Goal: Information Seeking & Learning: Learn about a topic

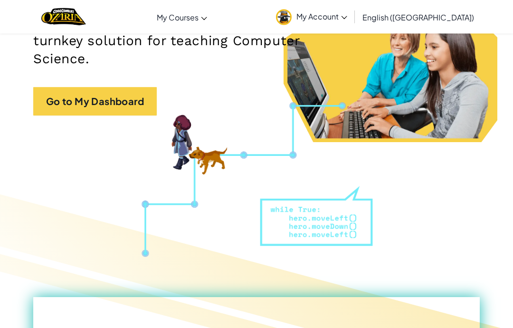
scroll to position [173, 0]
click at [55, 93] on link "Go to My Dashboard" at bounding box center [95, 101] width 124 height 29
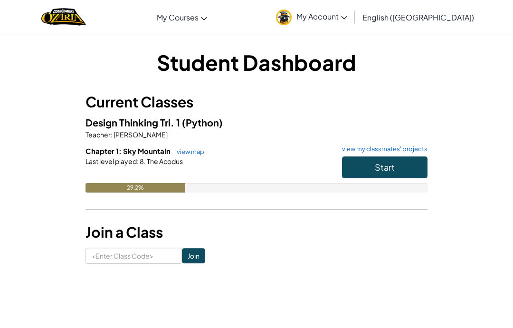
click at [419, 168] on button "Start" at bounding box center [385, 167] width 86 height 22
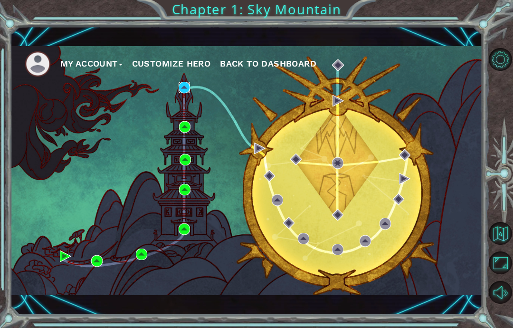
click at [187, 88] on img at bounding box center [184, 87] width 11 height 11
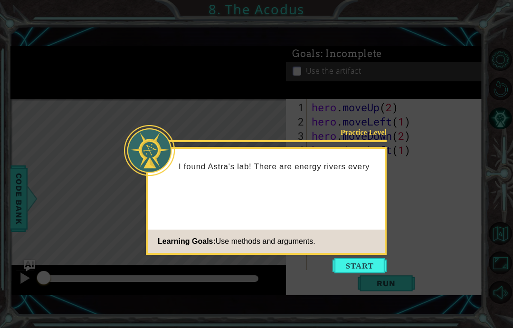
click at [386, 192] on div "Practice Level I found Astra's lab! There are energy rivers every Learning Goal…" at bounding box center [266, 201] width 241 height 108
click at [370, 264] on button "Start" at bounding box center [360, 265] width 54 height 15
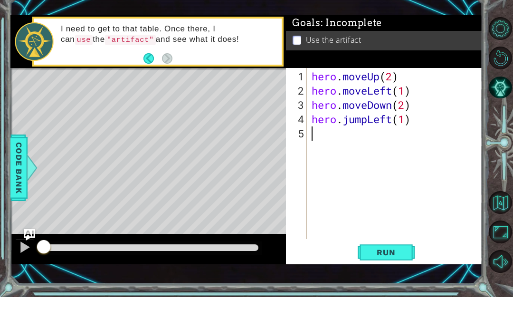
click at [396, 278] on span "Run" at bounding box center [386, 283] width 38 height 10
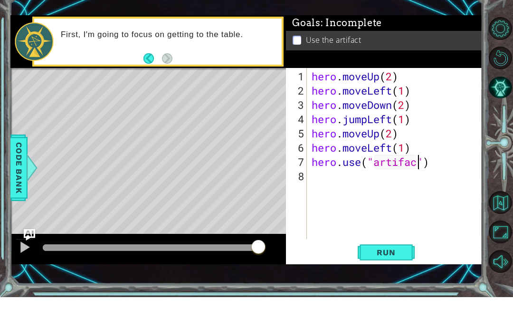
scroll to position [16, 67]
click at [399, 278] on span "Run" at bounding box center [386, 283] width 38 height 10
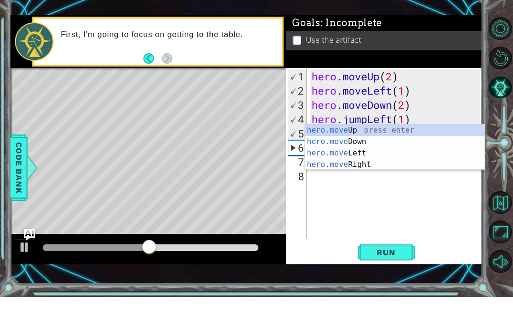
scroll to position [16, 23]
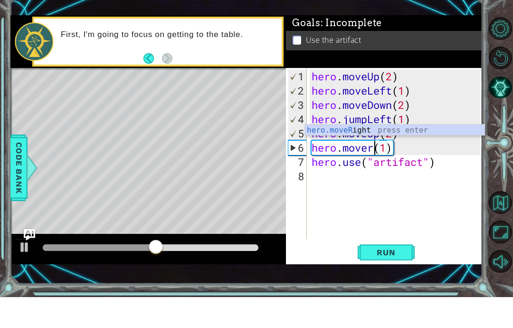
type textarea "abcde fg"
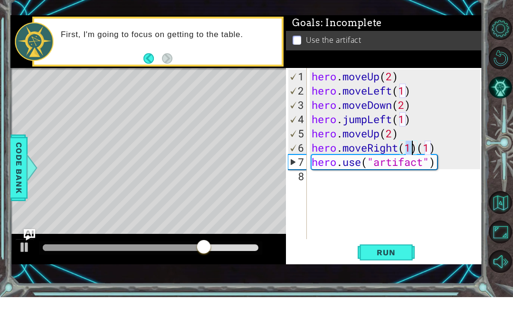
click at [383, 278] on span "Run" at bounding box center [386, 283] width 38 height 10
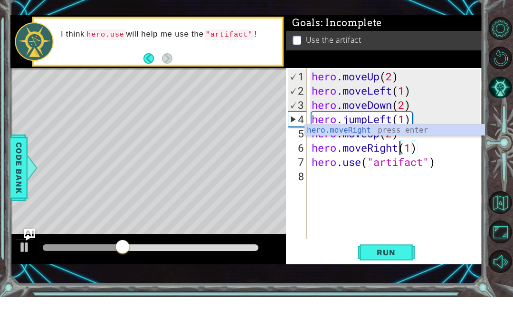
click at [387, 278] on span "Run" at bounding box center [386, 283] width 38 height 10
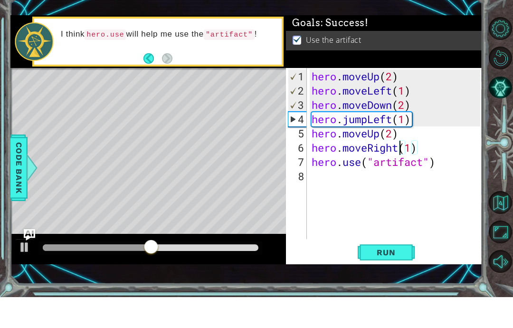
scroll to position [31, 0]
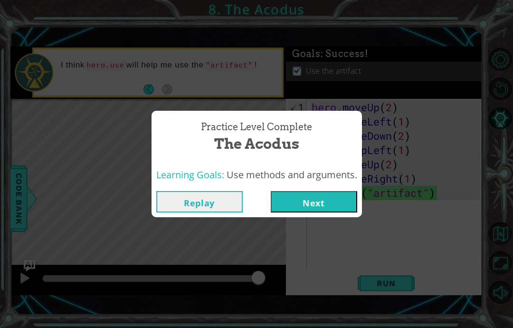
click at [328, 206] on button "Next" at bounding box center [314, 201] width 86 height 21
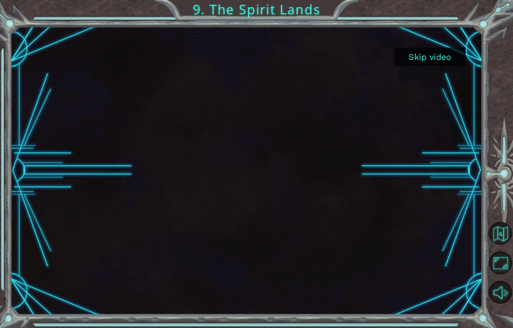
scroll to position [38, 0]
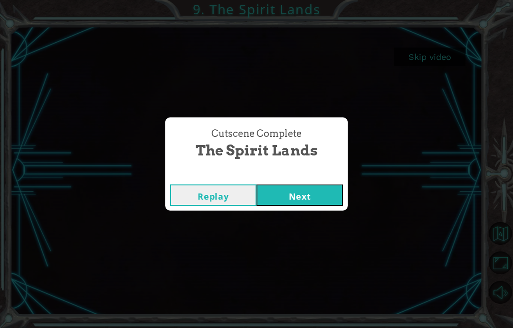
click at [317, 193] on button "Next" at bounding box center [300, 194] width 86 height 21
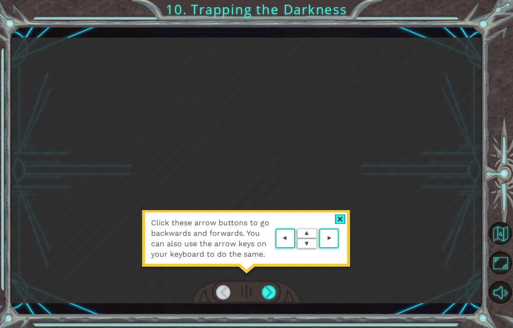
click at [339, 264] on div "Click these arrow buttons to go backwards and forwards. You can also use the ar…" at bounding box center [246, 243] width 209 height 67
click at [344, 257] on div "Click these arrow buttons to go backwards and forwards. You can also use the ar…" at bounding box center [246, 243] width 209 height 67
click at [341, 238] on area at bounding box center [341, 238] width 0 height 0
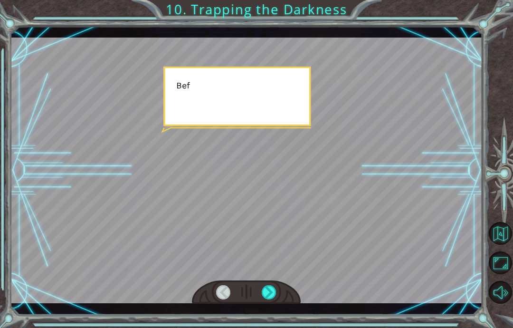
click at [338, 261] on div at bounding box center [246, 171] width 472 height 266
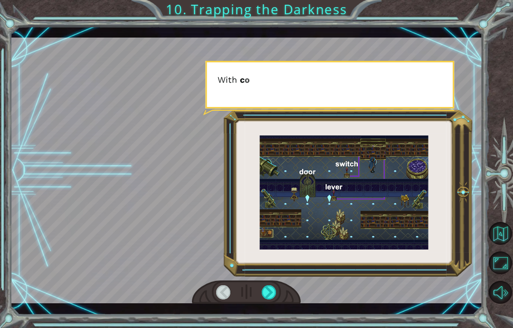
scroll to position [38, 0]
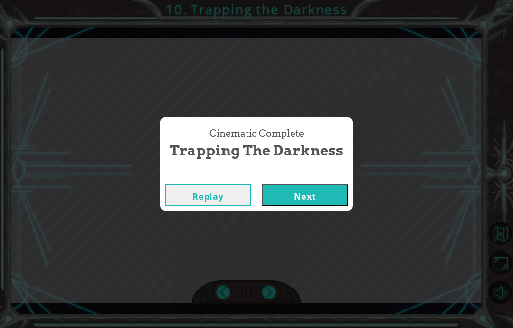
click at [322, 202] on button "Next" at bounding box center [305, 194] width 86 height 21
